Goal: Information Seeking & Learning: Learn about a topic

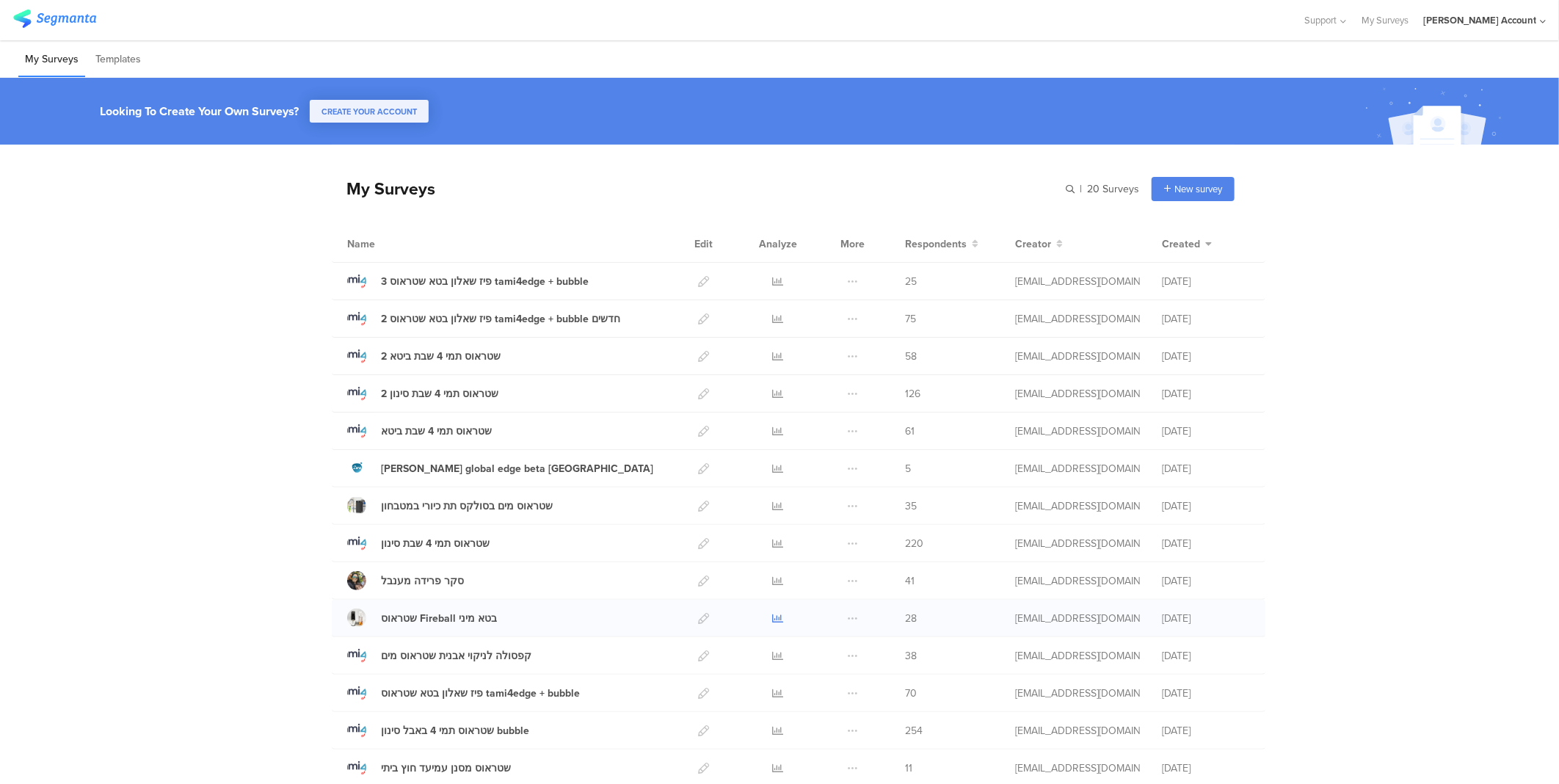
click at [773, 614] on icon at bounding box center [779, 619] width 11 height 11
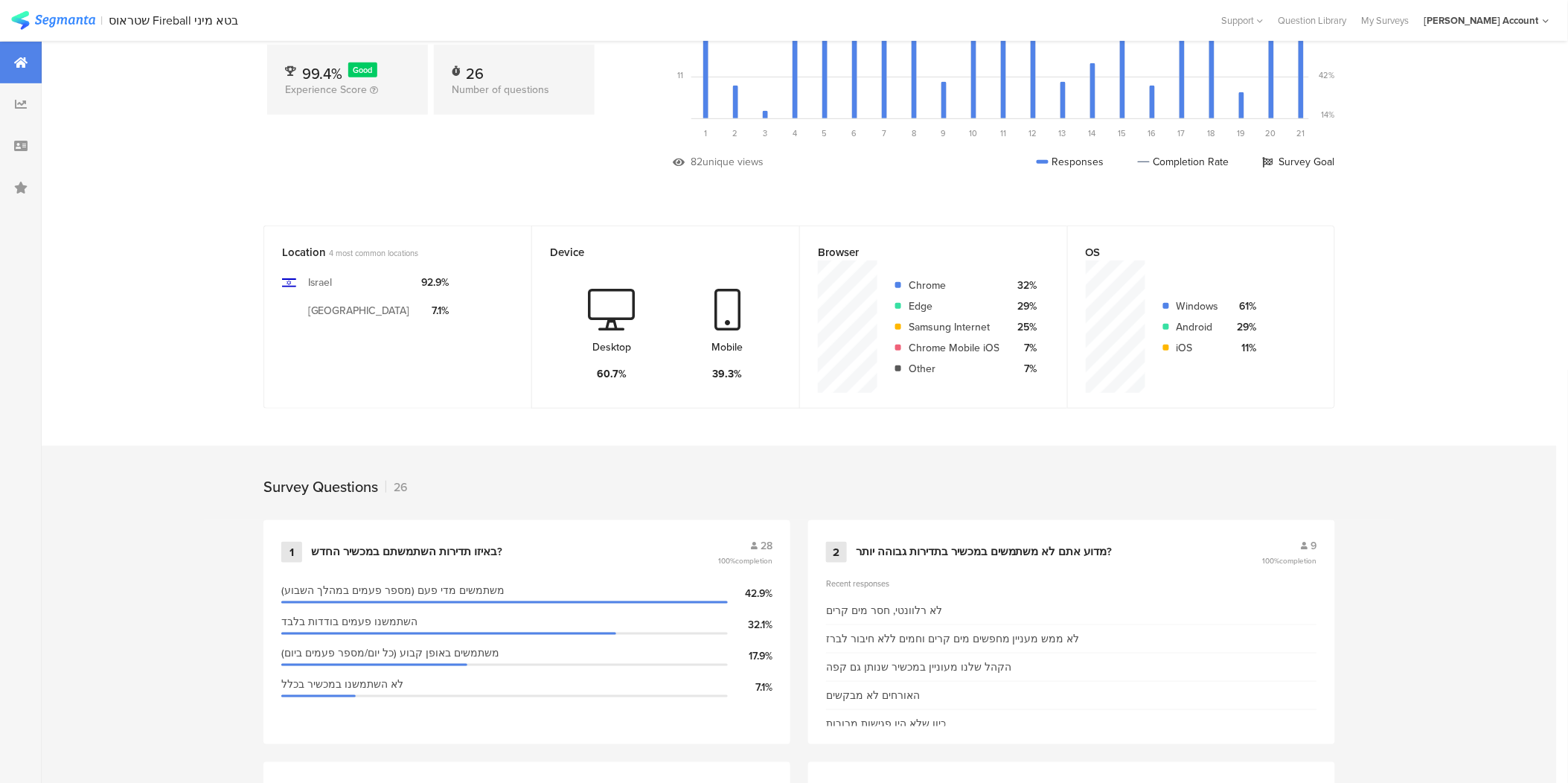
scroll to position [248, 0]
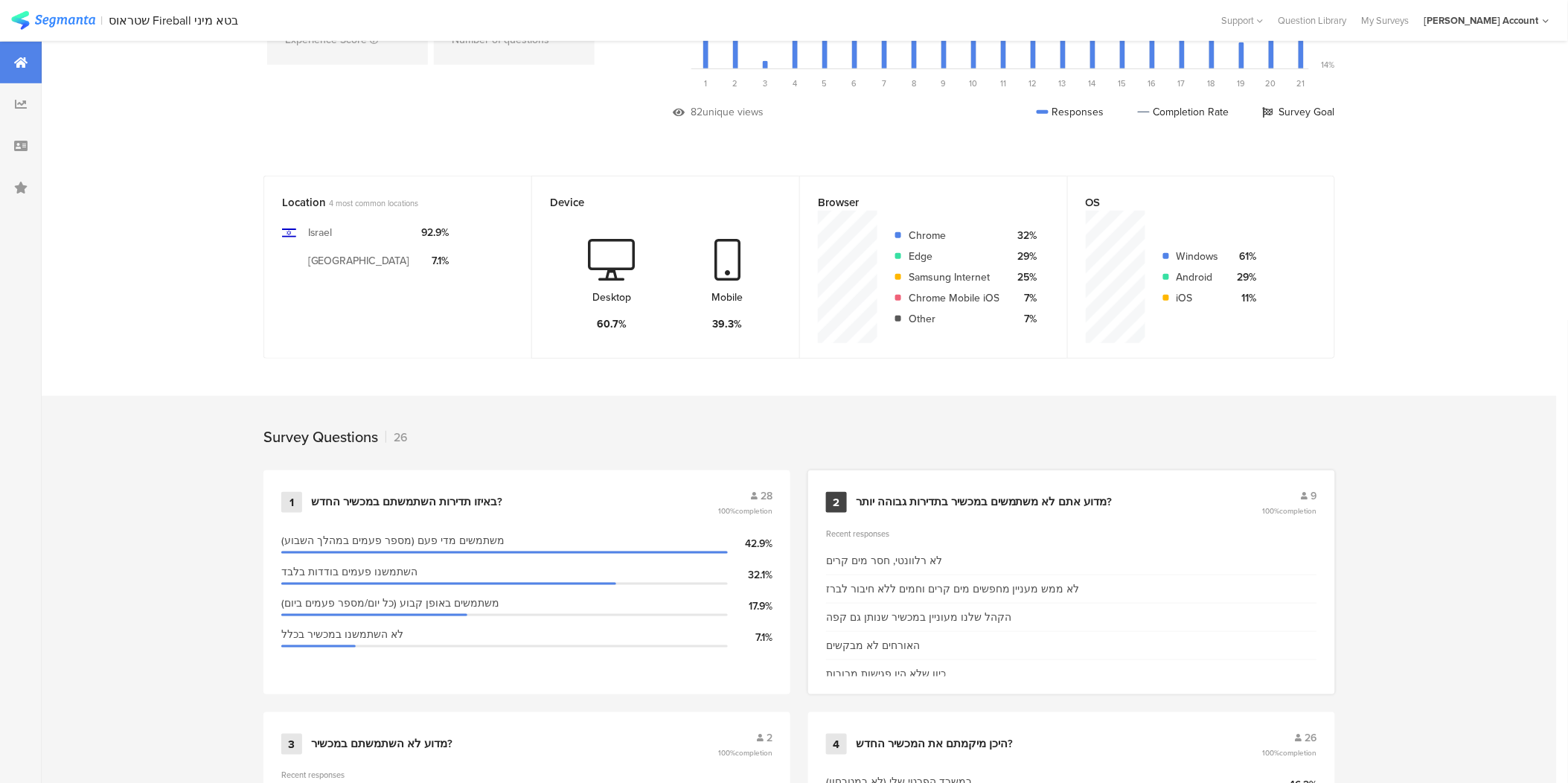
click at [928, 497] on div "מדוע אתם לא משתמשים במכשיר בתדירות גבוהה יותר?" at bounding box center [985, 502] width 256 height 15
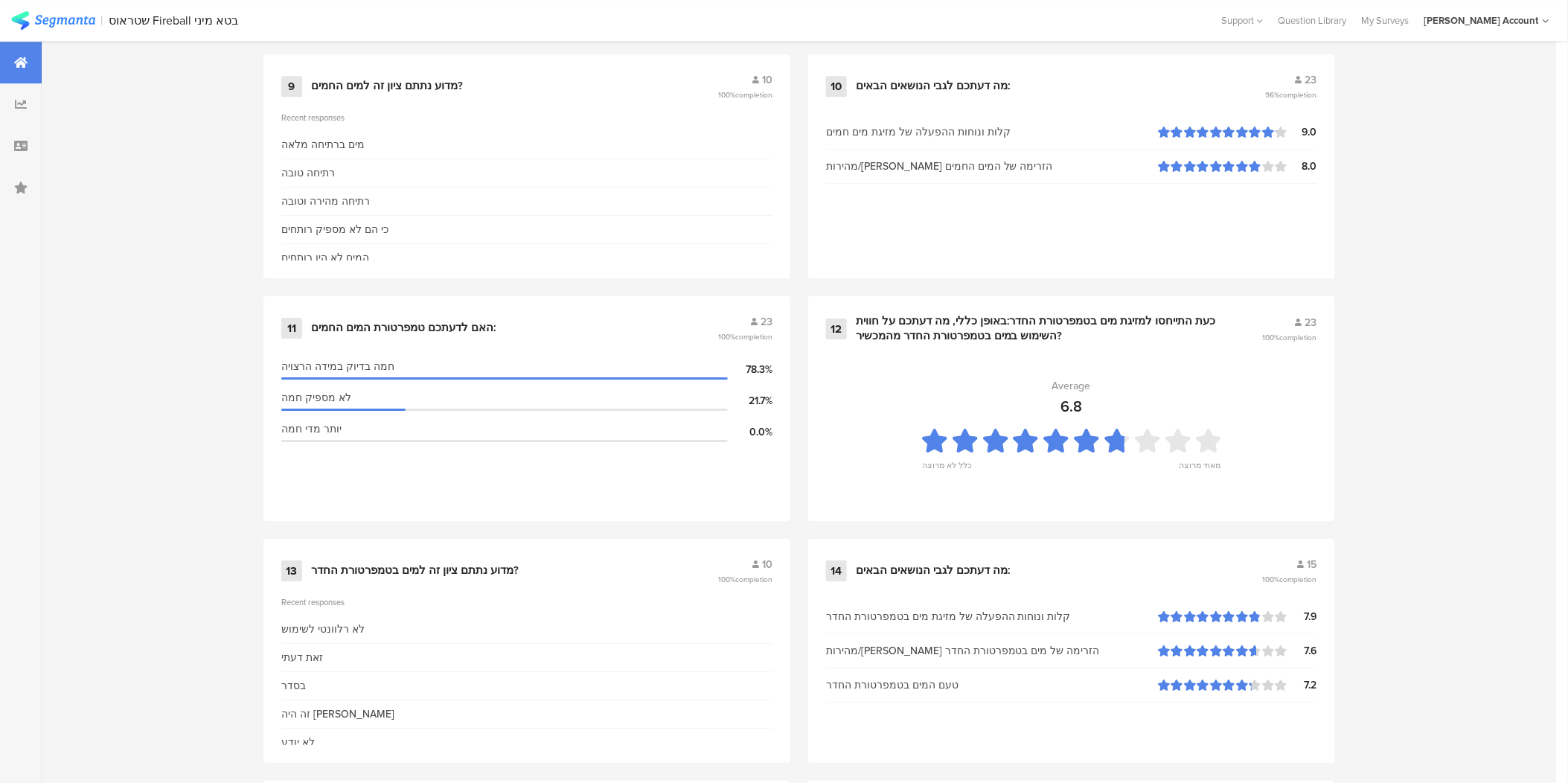
scroll to position [1705, 0]
